Goal: Information Seeking & Learning: Learn about a topic

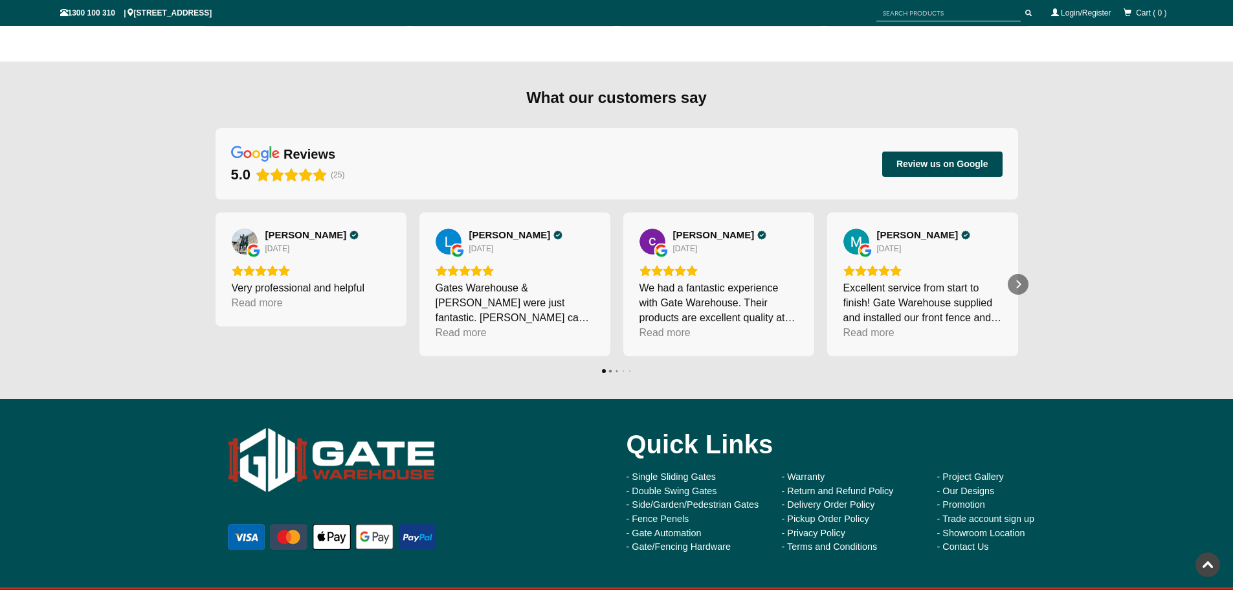
scroll to position [11034, 0]
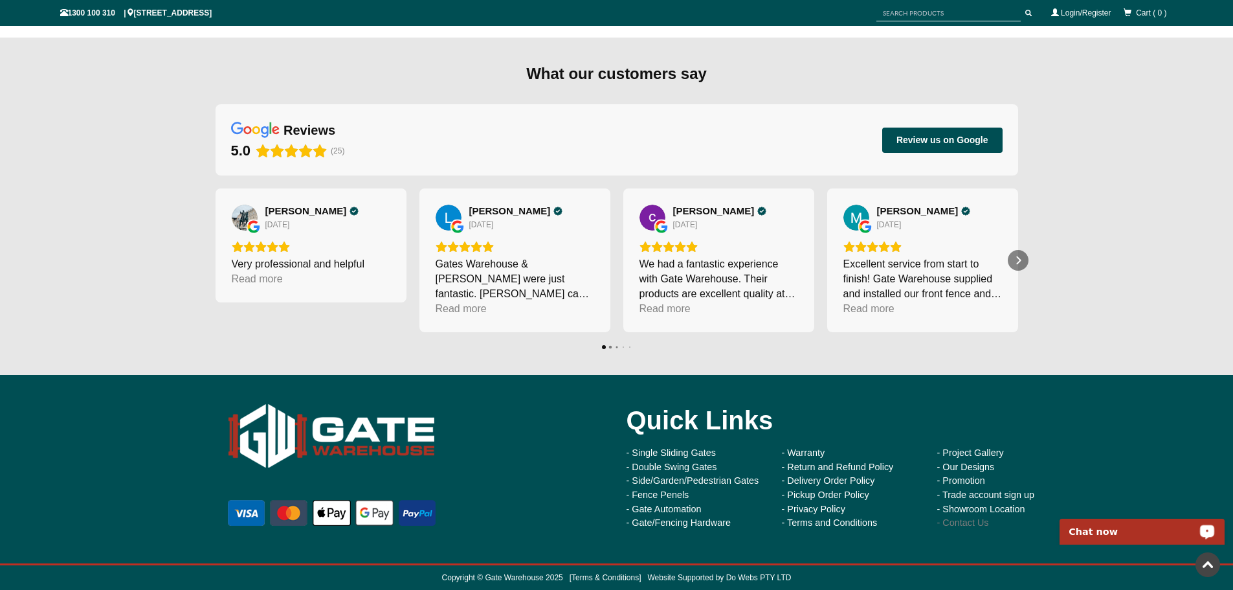
click at [972, 526] on link "- Contact Us" at bounding box center [964, 522] width 52 height 10
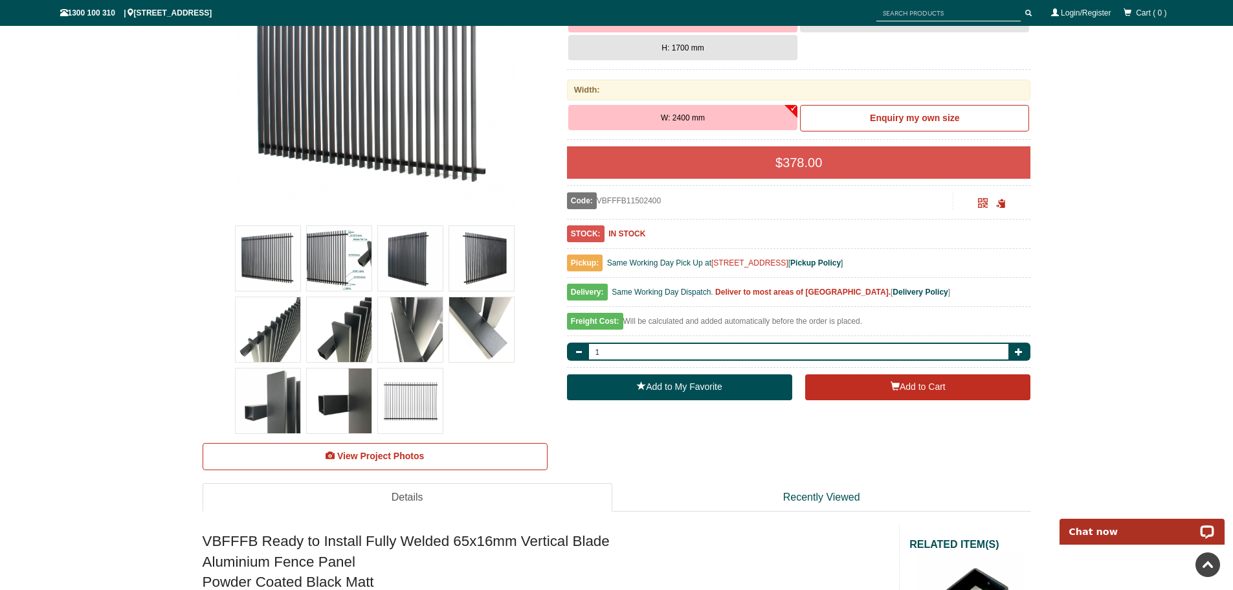
scroll to position [421, 0]
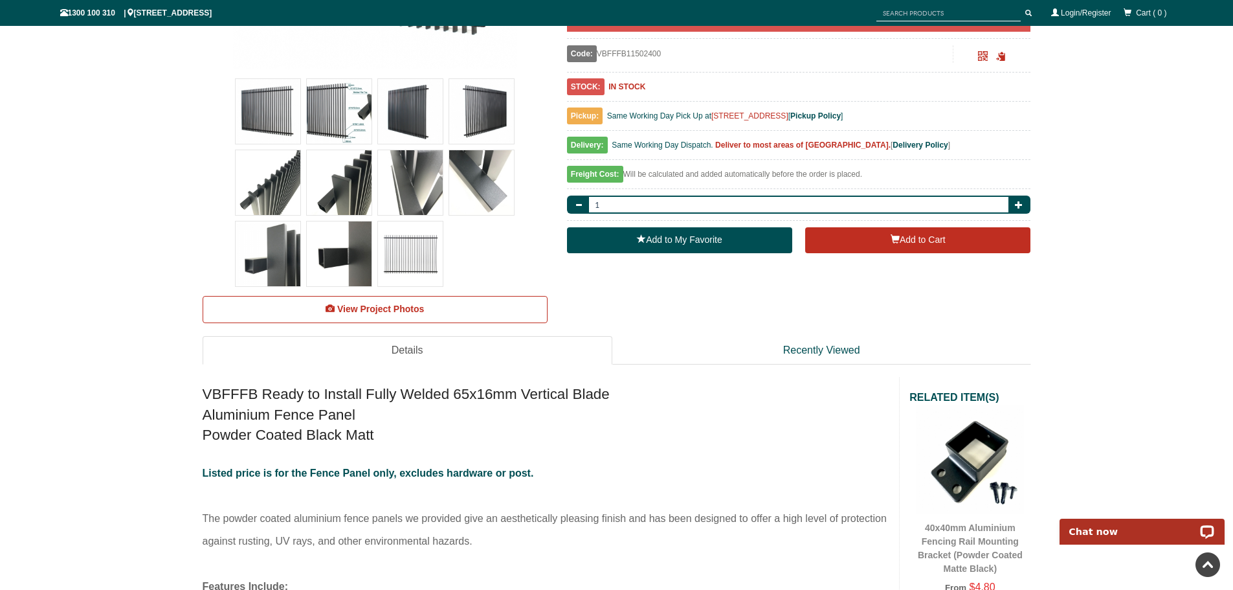
click at [409, 349] on link "Details" at bounding box center [408, 350] width 410 height 29
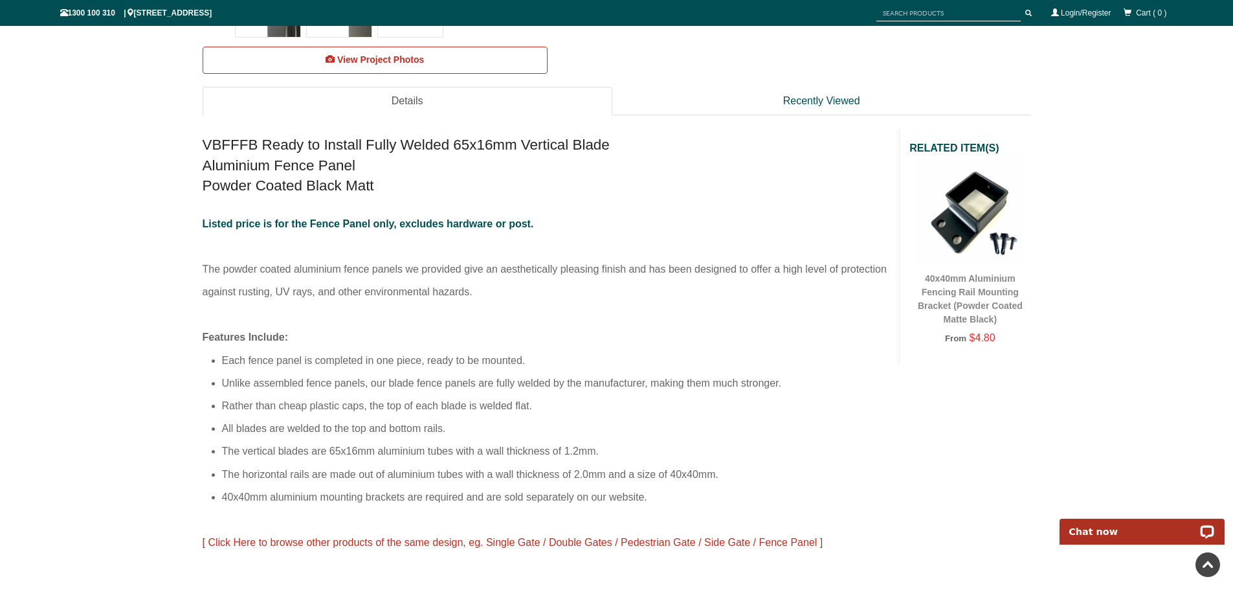
scroll to position [745, 0]
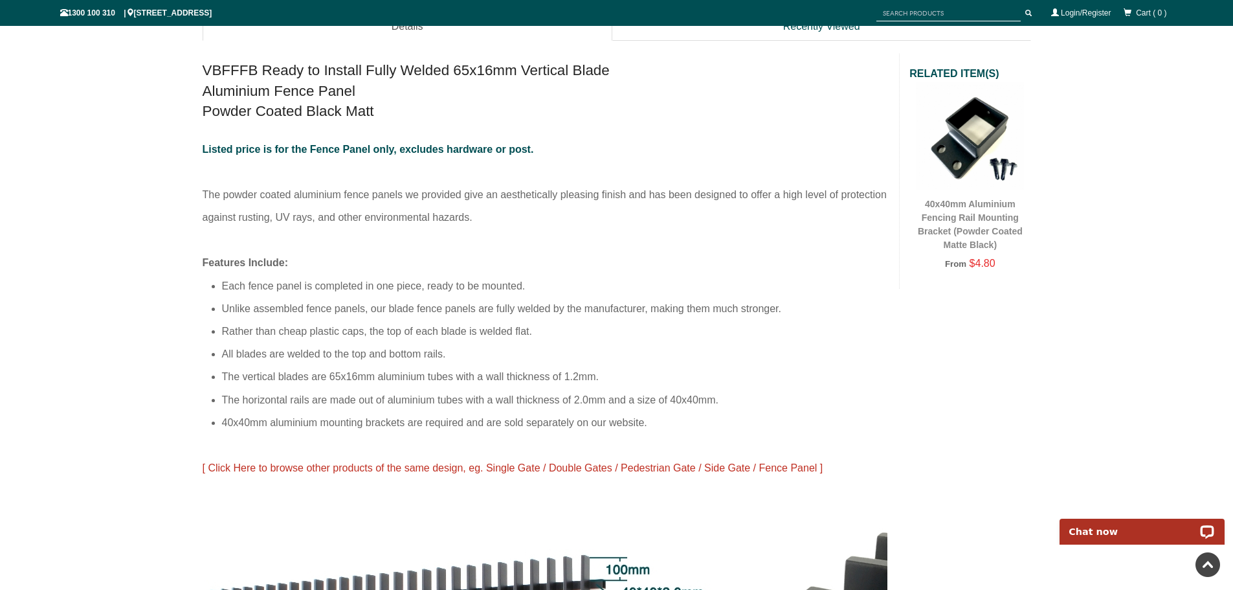
click at [657, 328] on li "Rather than cheap plastic caps, the top of each blade is welded flat." at bounding box center [556, 331] width 668 height 23
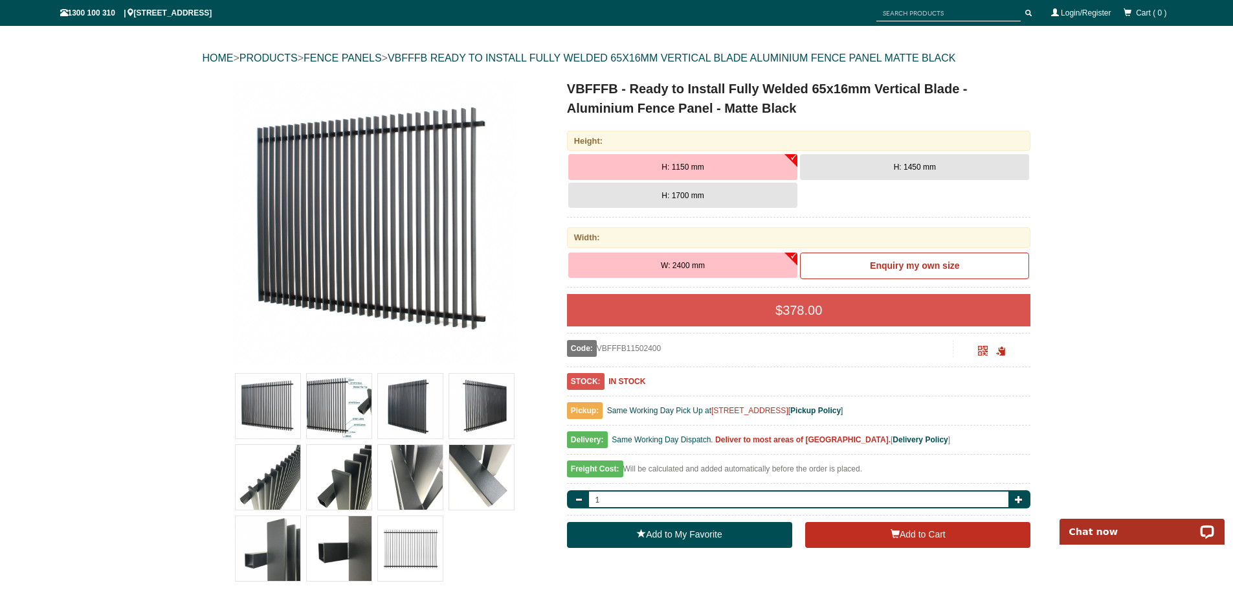
scroll to position [65, 0]
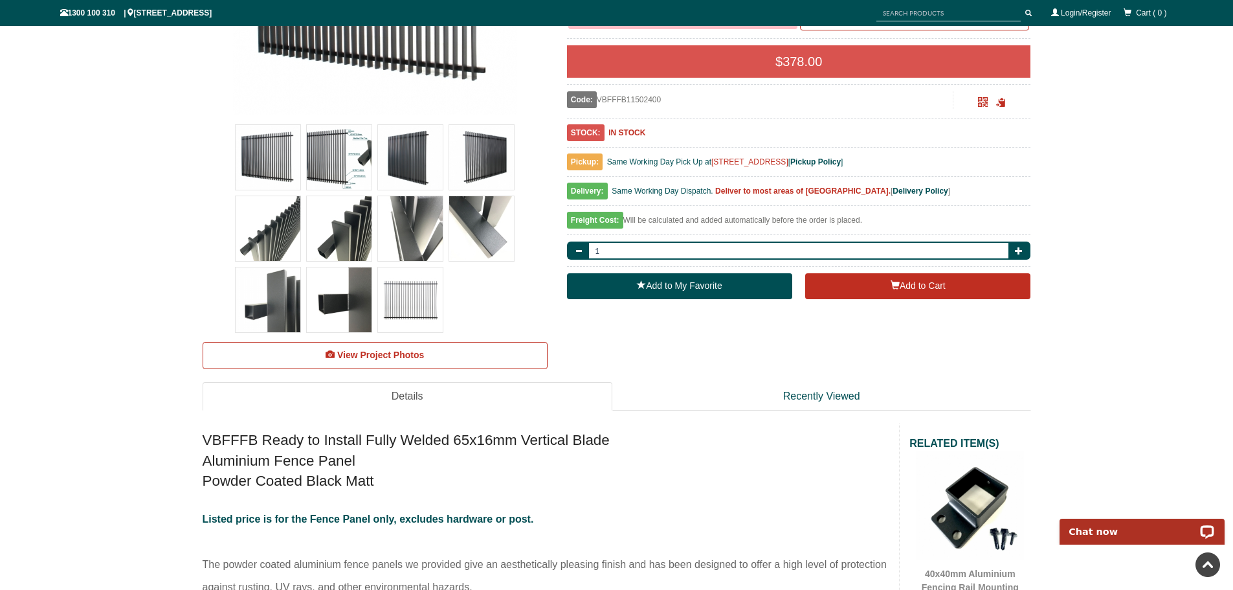
scroll to position [388, 0]
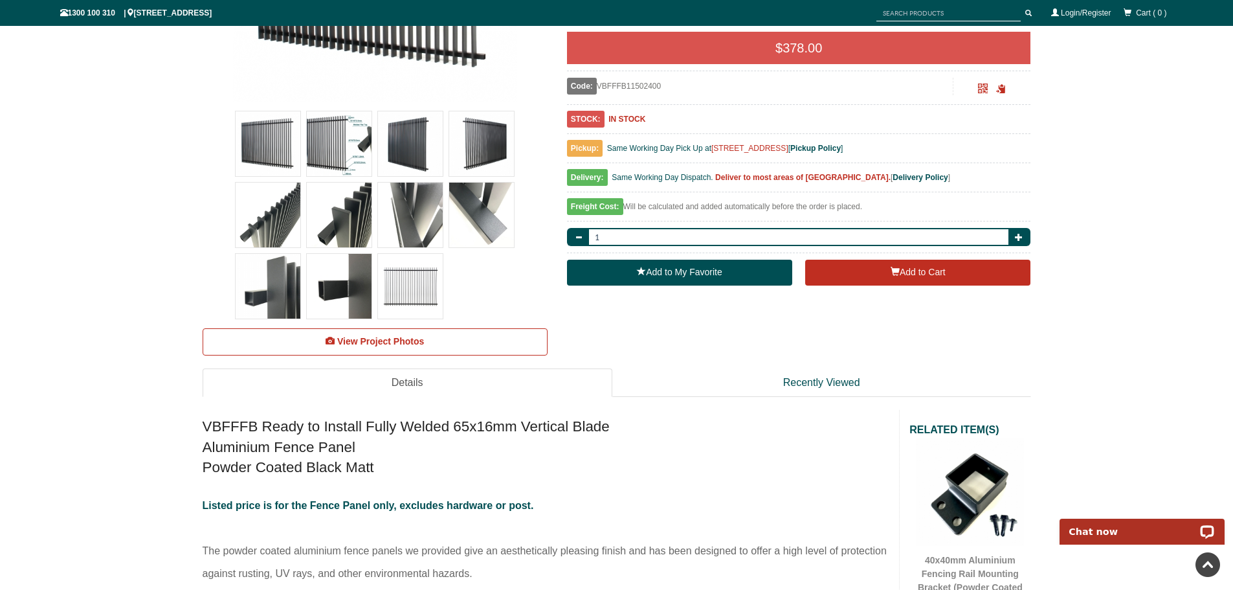
click at [342, 146] on img at bounding box center [339, 143] width 65 height 65
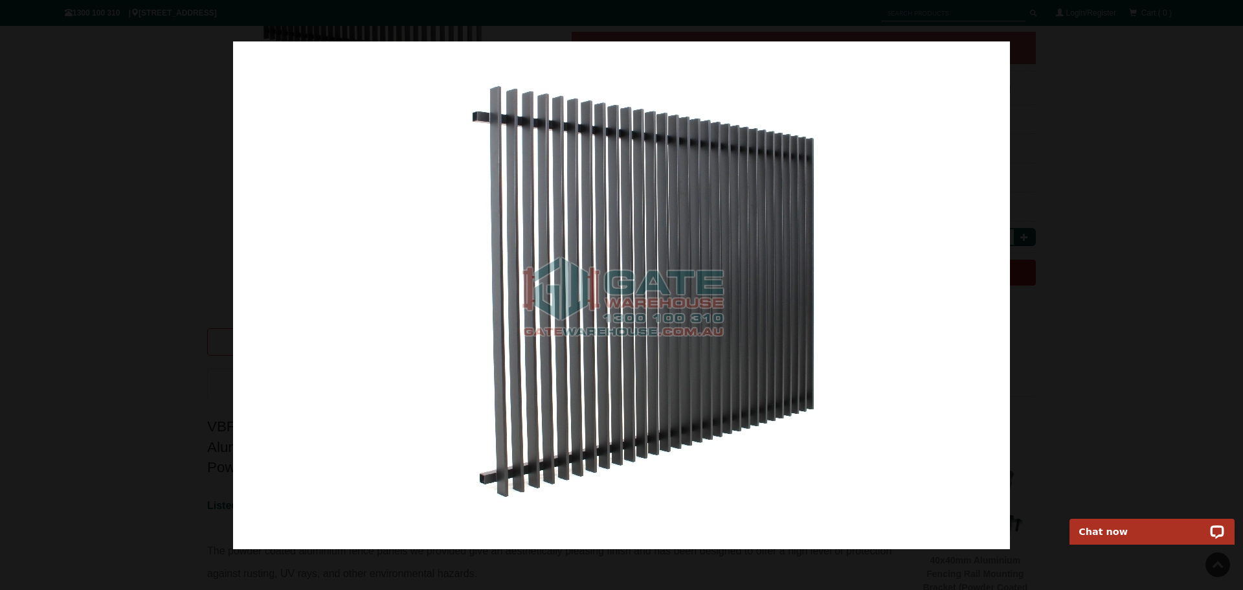
click at [737, 196] on img at bounding box center [621, 295] width 777 height 508
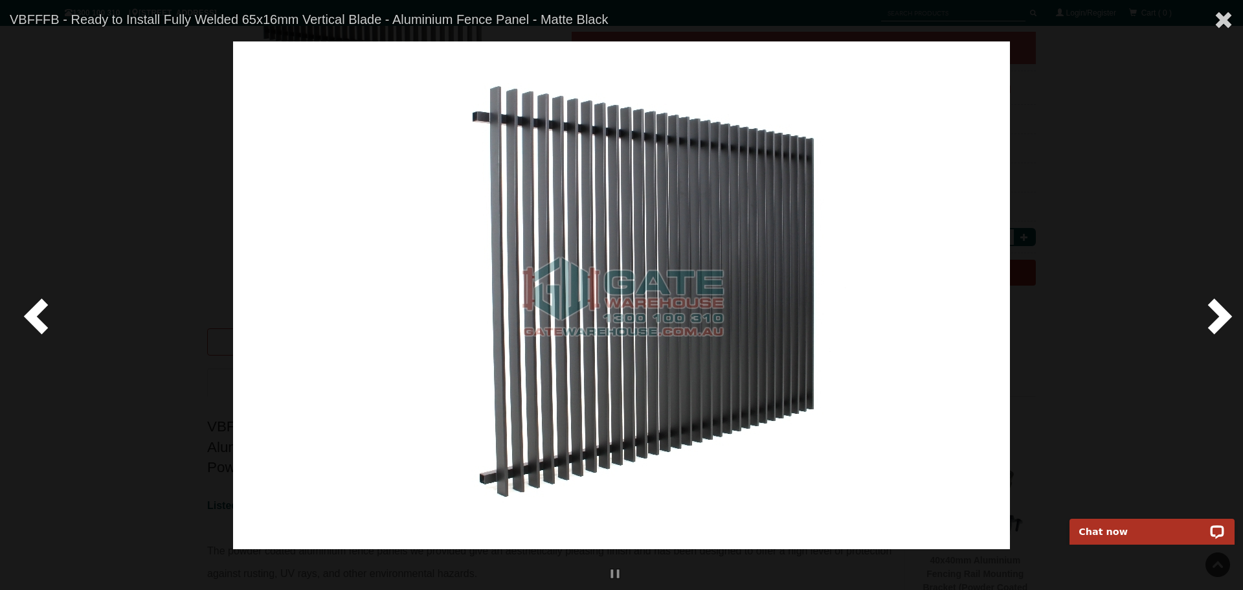
click at [1219, 323] on span at bounding box center [1217, 315] width 39 height 39
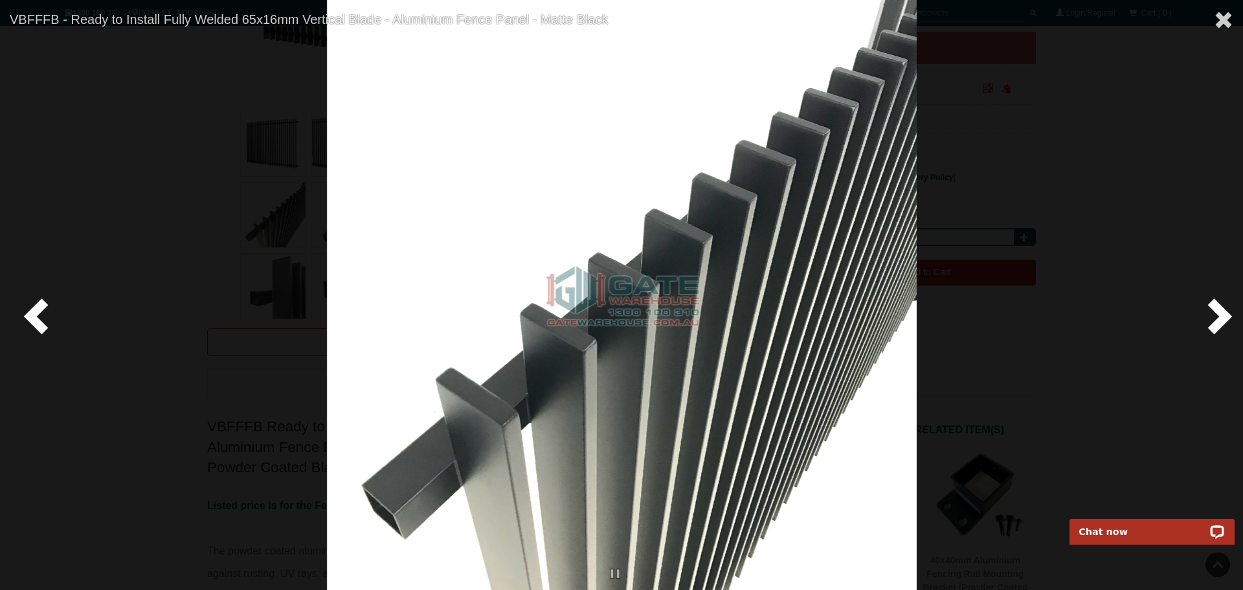
click at [1218, 315] on span at bounding box center [1217, 315] width 39 height 39
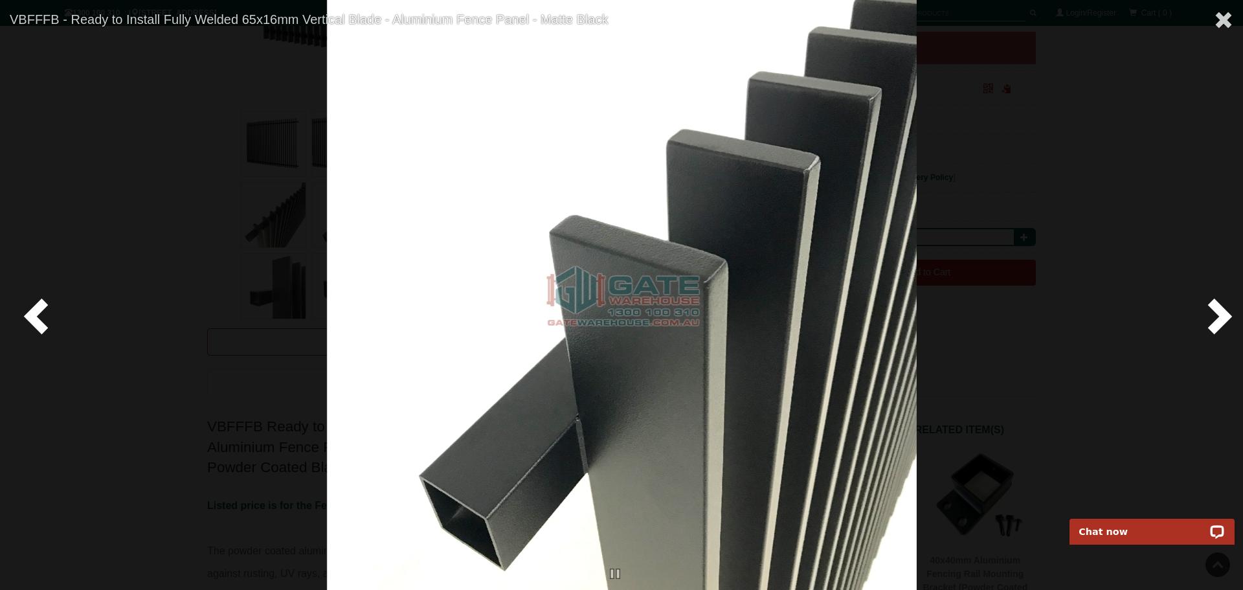
click at [1219, 315] on span at bounding box center [1217, 315] width 39 height 39
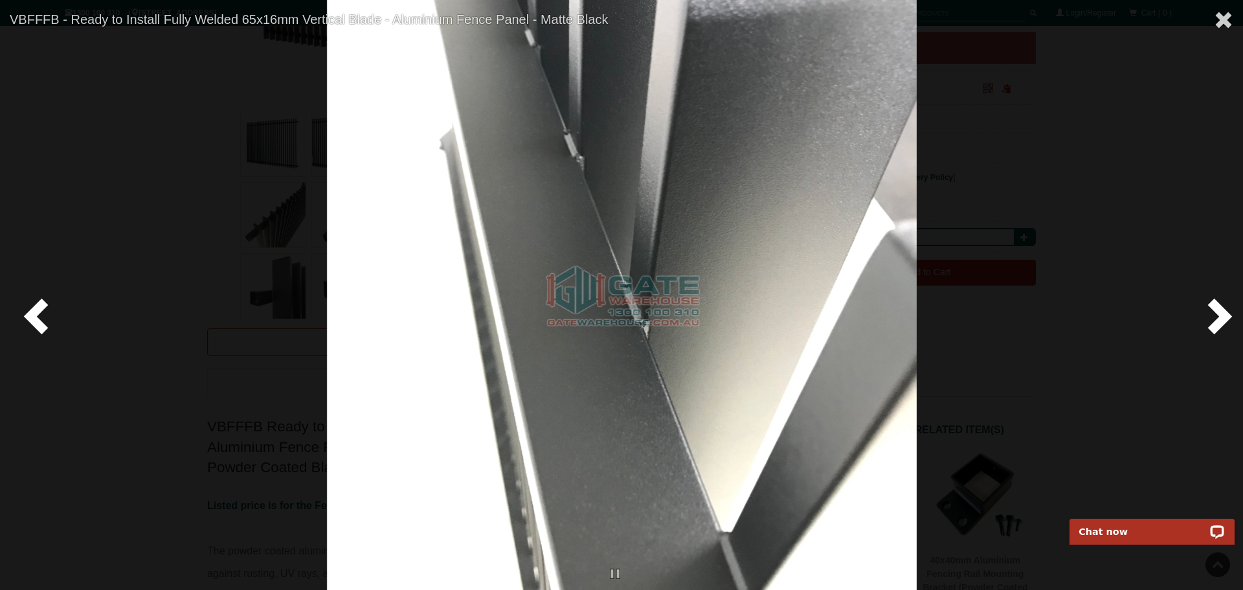
click at [1219, 315] on span at bounding box center [1217, 315] width 39 height 39
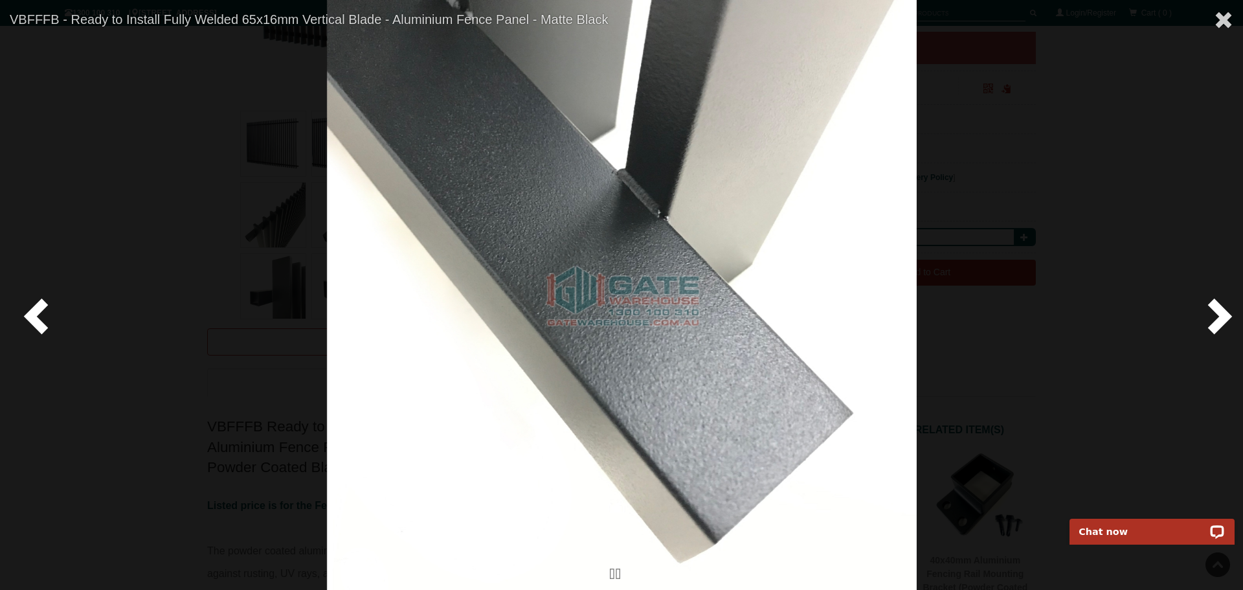
click at [1220, 312] on span at bounding box center [1217, 315] width 39 height 39
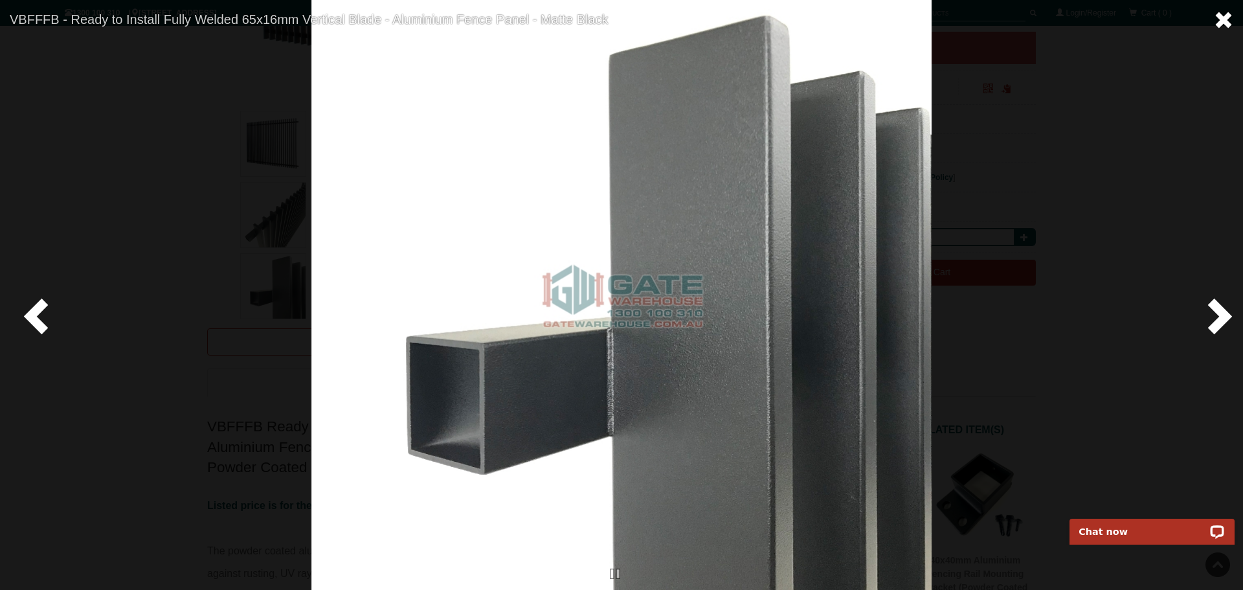
click at [1226, 18] on span at bounding box center [1223, 19] width 19 height 19
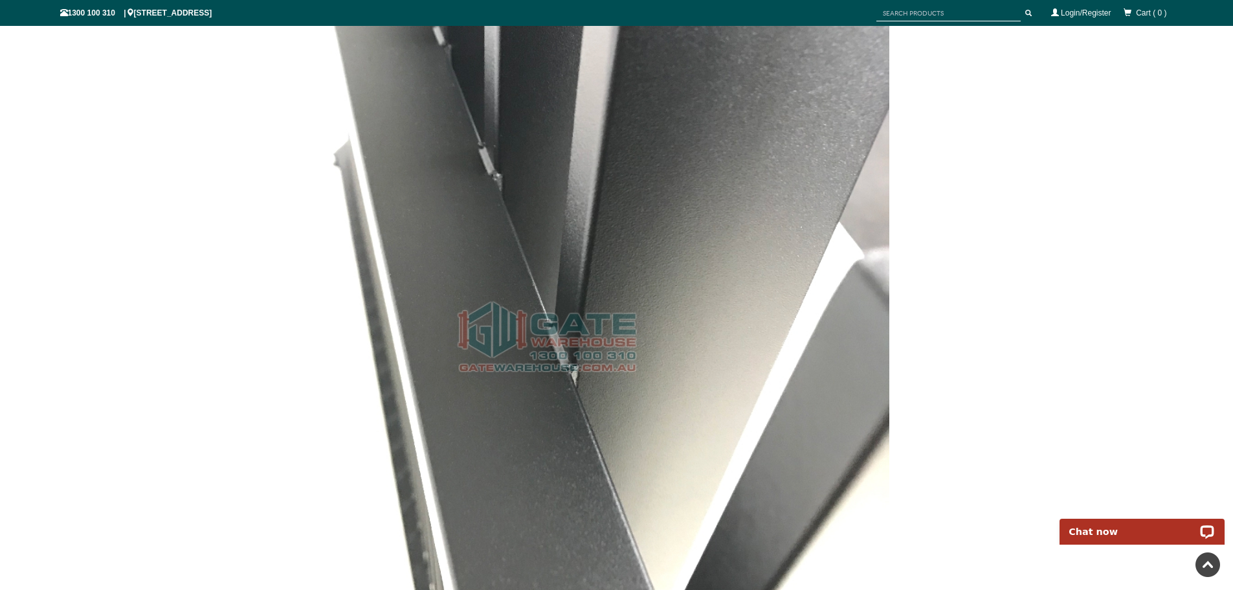
scroll to position [11034, 0]
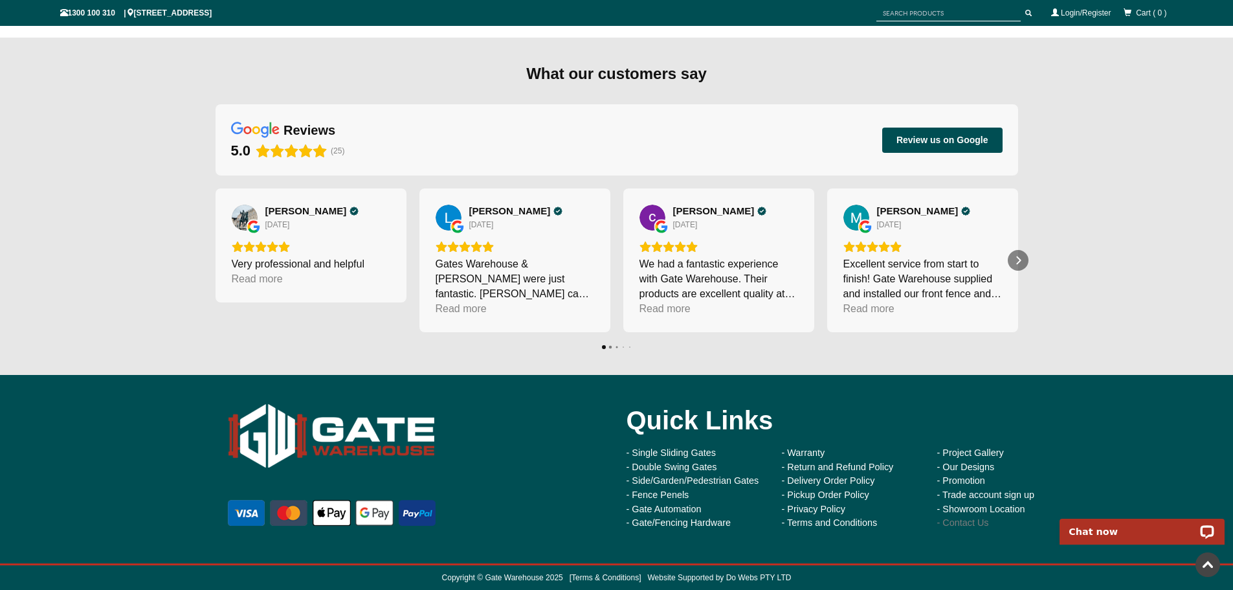
click at [964, 523] on link "- Contact Us" at bounding box center [964, 522] width 52 height 10
